Goal: Browse casually

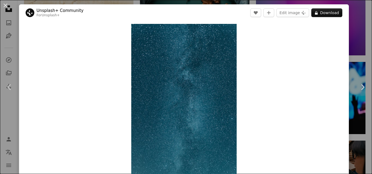
scroll to position [8, 0]
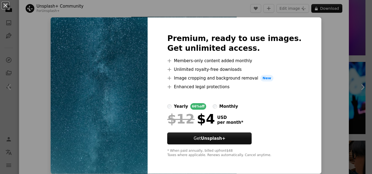
click at [78, 33] on img at bounding box center [99, 95] width 97 height 157
click at [316, 44] on div "An X shape Premium, ready to use images. Get unlimited access. A plus sign Memb…" at bounding box center [186, 87] width 372 height 174
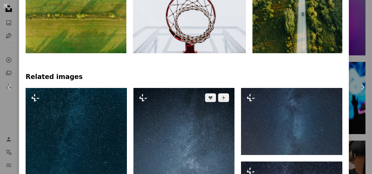
scroll to position [334, 0]
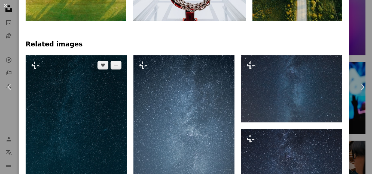
click at [99, 102] on img at bounding box center [76, 132] width 101 height 152
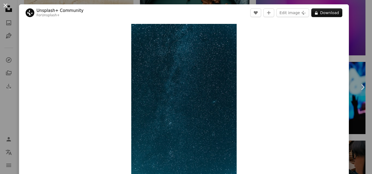
click at [5, 5] on button "An X shape" at bounding box center [5, 5] width 7 height 7
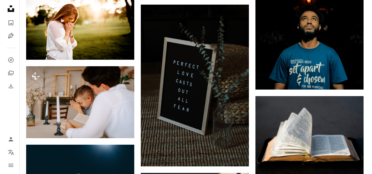
scroll to position [4639, 0]
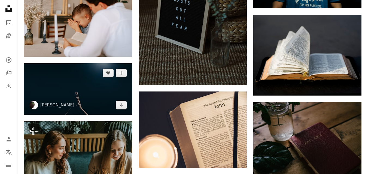
click at [79, 88] on img at bounding box center [78, 89] width 108 height 52
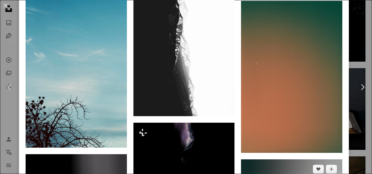
scroll to position [2395, 0]
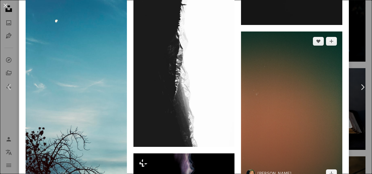
click at [303, 75] on img at bounding box center [291, 108] width 101 height 152
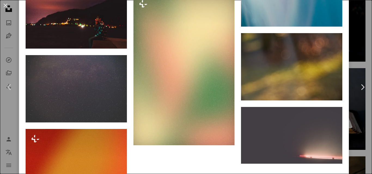
scroll to position [1687, 0]
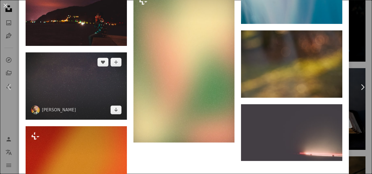
click at [74, 66] on img at bounding box center [76, 86] width 101 height 67
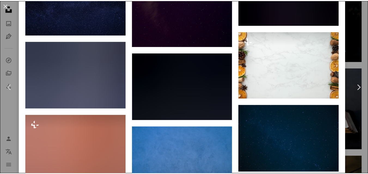
scroll to position [1361, 0]
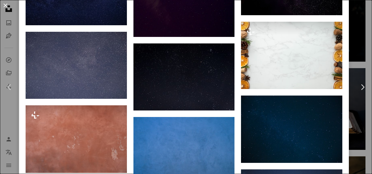
click at [5, 6] on button "An X shape" at bounding box center [5, 5] width 7 height 7
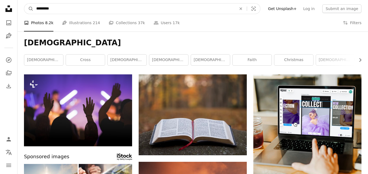
drag, startPoint x: 68, startPoint y: 9, endPoint x: 1, endPoint y: 5, distance: 67.6
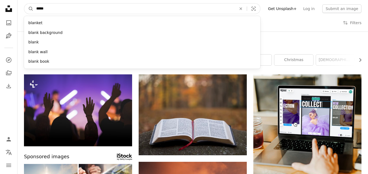
type input "*****"
click at [24, 4] on button "A magnifying glass" at bounding box center [28, 9] width 9 height 10
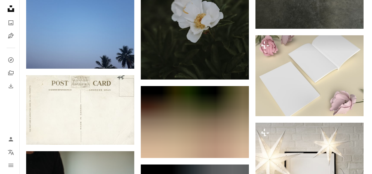
scroll to position [4463, 0]
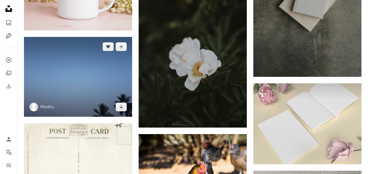
click at [70, 76] on img at bounding box center [78, 77] width 108 height 80
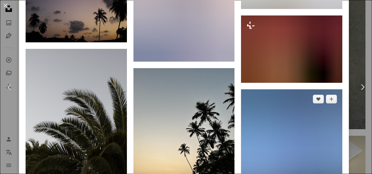
scroll to position [1714, 0]
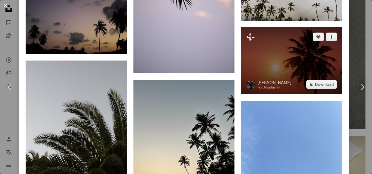
click at [283, 34] on img at bounding box center [291, 60] width 101 height 67
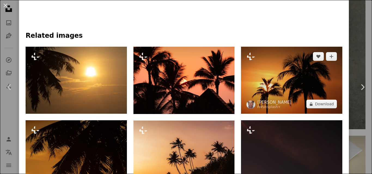
scroll to position [354, 0]
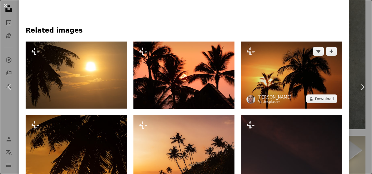
click at [278, 72] on img at bounding box center [291, 75] width 101 height 67
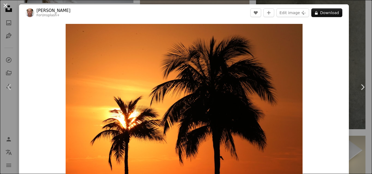
click at [7, 5] on button "An X shape" at bounding box center [5, 5] width 7 height 7
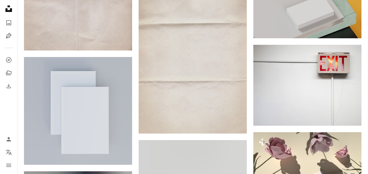
scroll to position [5361, 0]
